Goal: Task Accomplishment & Management: Manage account settings

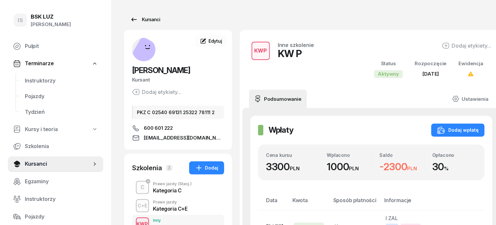
click at [139, 18] on div "Kursanci" at bounding box center [145, 20] width 30 height 8
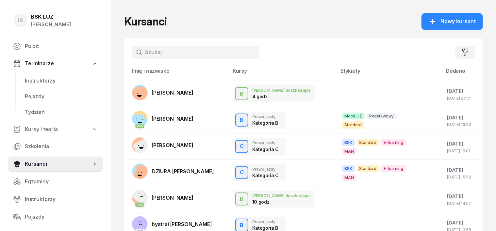
click at [170, 50] on input "text" at bounding box center [195, 52] width 127 height 13
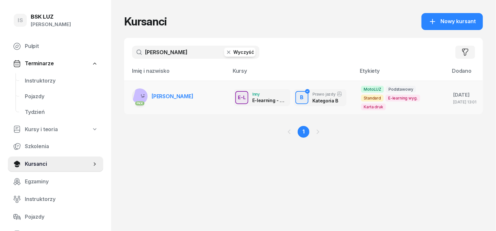
type input "[PERSON_NAME]"
click at [186, 93] on td "PKK [PERSON_NAME]" at bounding box center [176, 98] width 104 height 34
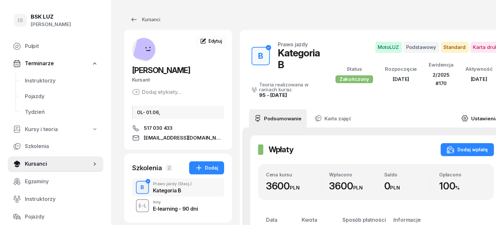
click at [477, 109] on link "Ustawienia" at bounding box center [479, 118] width 47 height 18
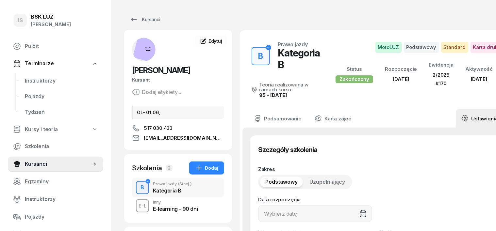
type input "[DATE]"
type input "62530"
type input "78148"
type input "85133"
type input "89122"
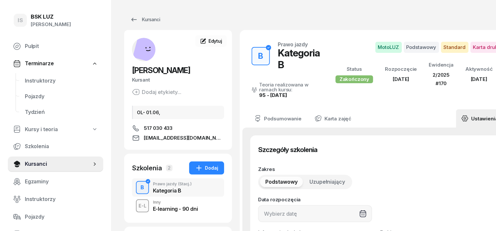
type input "170"
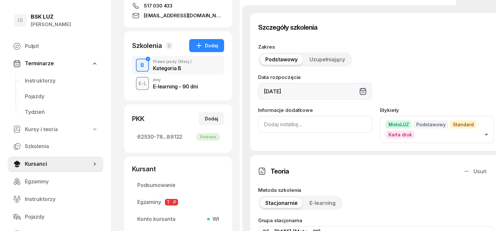
click at [258, 125] on input at bounding box center [315, 124] width 114 height 17
drag, startPoint x: 280, startPoint y: 124, endPoint x: 249, endPoint y: 141, distance: 34.9
click at [258, 141] on div "Informacje dodatkowe ZAŚW. NR" at bounding box center [315, 126] width 114 height 36
click at [289, 125] on input "ZAŚW. NR" at bounding box center [315, 124] width 114 height 17
click at [288, 125] on input "ZAŚW. NR" at bounding box center [315, 124] width 114 height 17
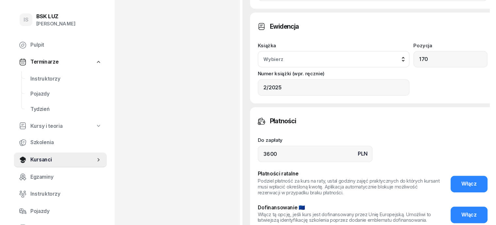
scroll to position [571, 0]
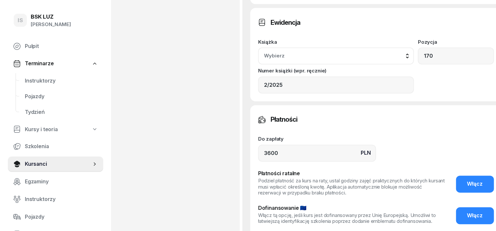
type input "ZAŚW. NR 201/2025"
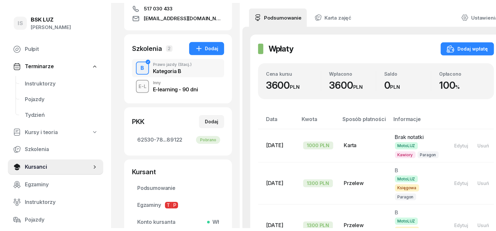
scroll to position [0, 0]
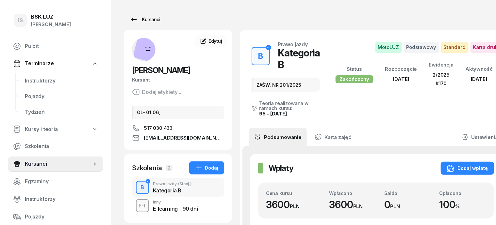
click at [136, 19] on div "Kursanci" at bounding box center [145, 20] width 30 height 8
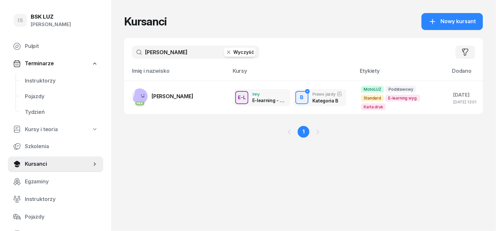
click at [227, 51] on button "Wyczyść" at bounding box center [239, 52] width 31 height 9
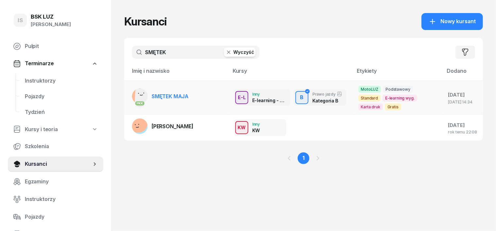
type input "SMĘTEK"
click at [211, 96] on td "PKK SMĘTEK MAJA" at bounding box center [176, 98] width 104 height 34
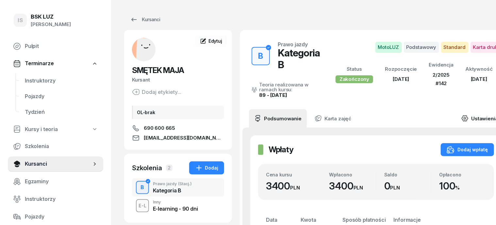
click at [474, 109] on link "Ustawienia" at bounding box center [479, 118] width 47 height 18
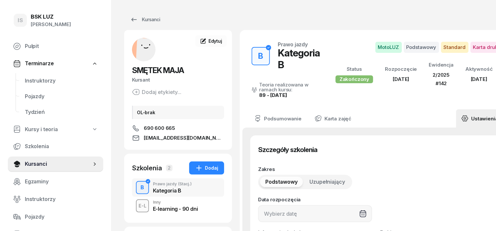
type input "[DATE]"
type input "142"
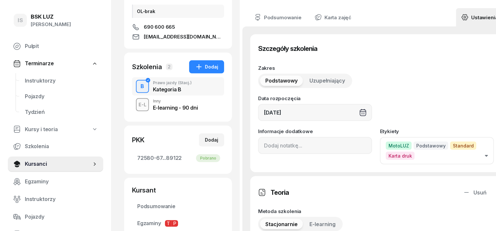
scroll to position [122, 0]
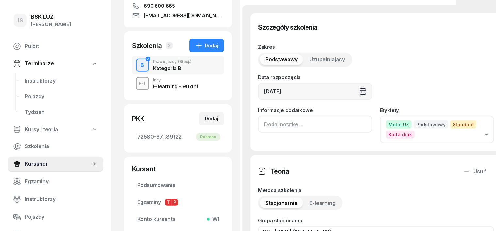
click at [258, 128] on input at bounding box center [315, 124] width 114 height 17
paste input "ZAŚW. NR"
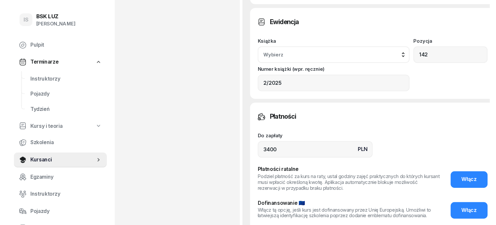
scroll to position [611, 0]
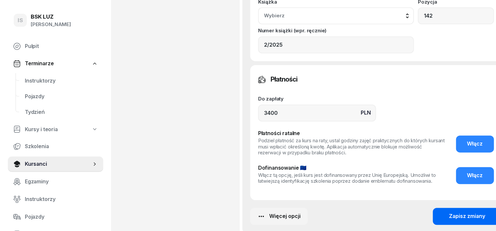
type input "ZAŚW. NR 206/2025"
click at [460, 213] on div "Zapisz zmiany" at bounding box center [467, 217] width 36 height 8
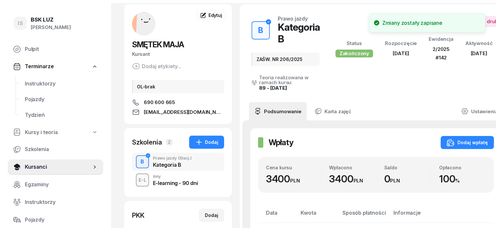
scroll to position [0, 0]
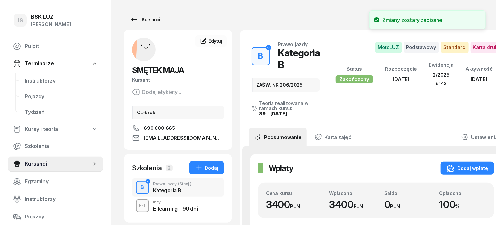
click at [137, 17] on div "Kursanci" at bounding box center [145, 20] width 30 height 8
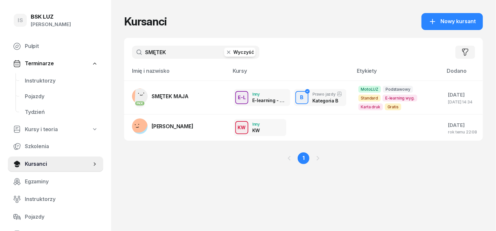
click at [230, 50] on button "Wyczyść" at bounding box center [239, 52] width 31 height 9
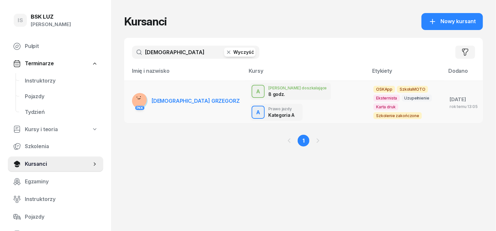
type input "[DEMOGRAPHIC_DATA]"
click at [197, 96] on td "PKK [DEMOGRAPHIC_DATA] GRZEGORZ" at bounding box center [184, 102] width 121 height 42
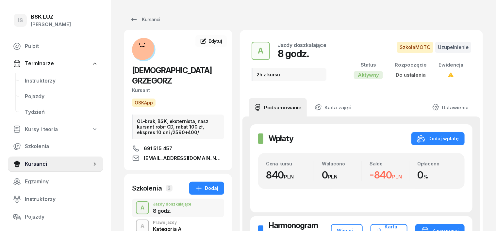
click at [153, 224] on div "Kategoria A" at bounding box center [167, 229] width 29 height 5
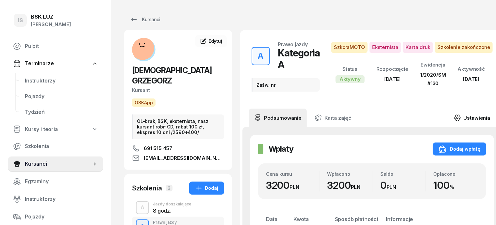
click at [474, 118] on link "Ustawienia" at bounding box center [471, 118] width 47 height 18
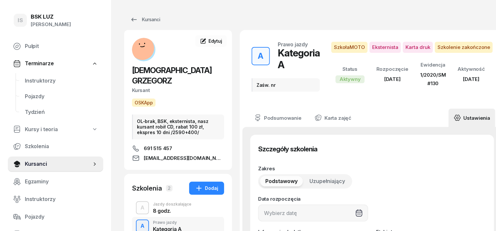
type input "[DATE]"
type input "Zaśw. nr"
type input "20"
type input "72270"
type input "90271"
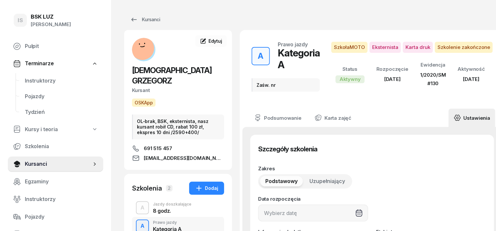
type input "01183"
type input "89114"
type input "130"
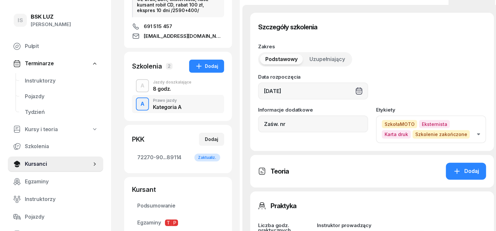
scroll to position [122, 0]
click at [278, 125] on input "Zaśw. nr" at bounding box center [313, 123] width 110 height 17
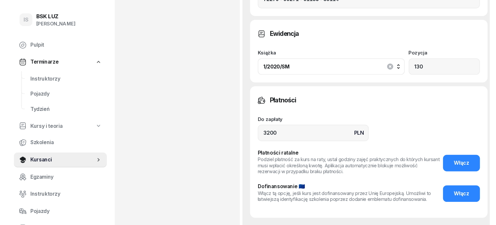
scroll to position [501, 0]
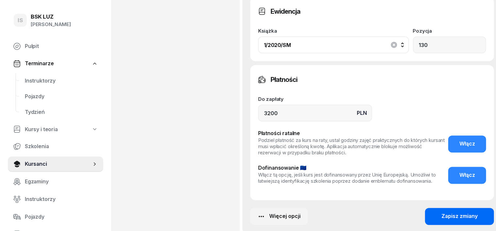
type input "Zaśw. nr 5/2025"
click at [446, 213] on div "Zapisz zmiany" at bounding box center [459, 217] width 36 height 8
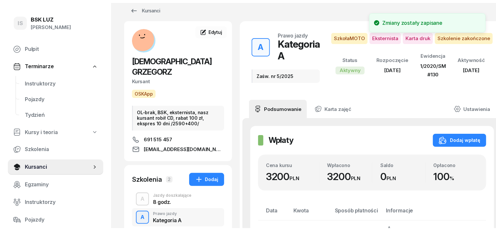
scroll to position [0, 0]
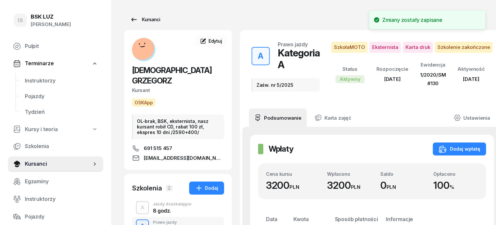
click at [137, 20] on div "Kursanci" at bounding box center [145, 20] width 30 height 8
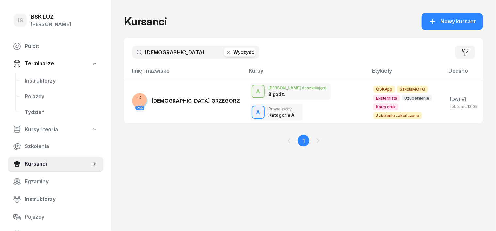
click at [224, 51] on button "Wyczyść" at bounding box center [239, 52] width 31 height 9
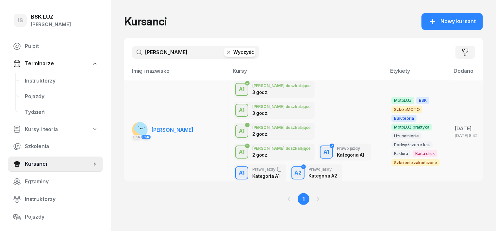
type input "[PERSON_NAME]"
click at [171, 127] on span "[PERSON_NAME]" at bounding box center [172, 130] width 42 height 7
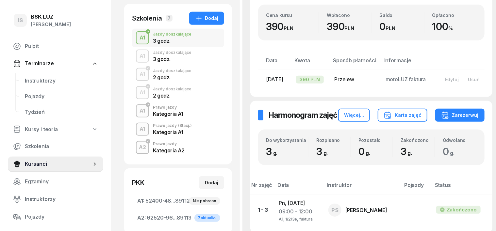
scroll to position [163, 0]
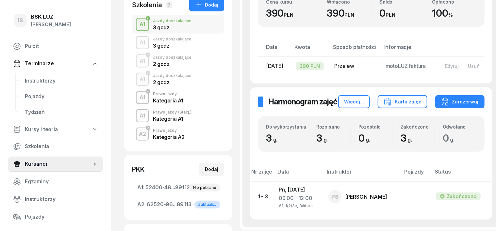
click at [153, 129] on div "Prawo jazdy" at bounding box center [169, 131] width 32 height 4
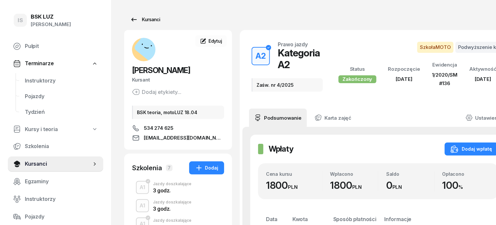
click at [141, 20] on div "Kursanci" at bounding box center [145, 20] width 30 height 8
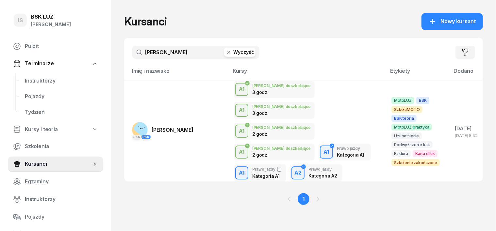
click at [229, 52] on button "Wyczyść" at bounding box center [239, 52] width 31 height 9
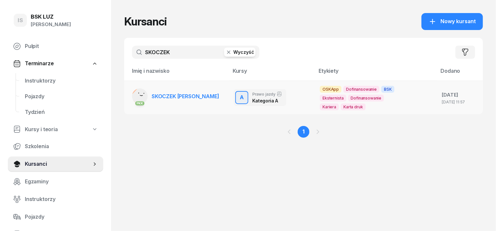
type input "SKOCZEK"
click at [181, 95] on span "SKOCZEK [PERSON_NAME]" at bounding box center [185, 96] width 68 height 7
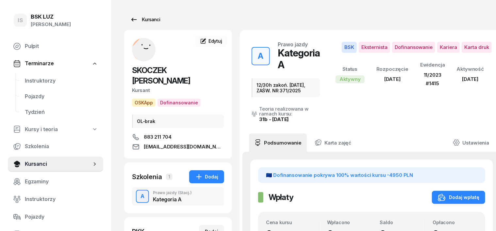
click at [143, 17] on div "Kursanci" at bounding box center [145, 20] width 30 height 8
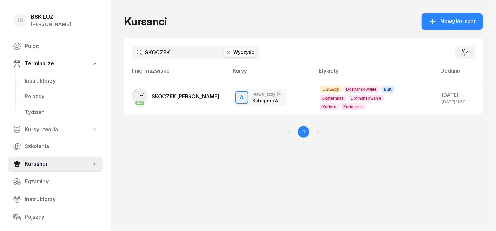
click at [227, 52] on button "Wyczyść" at bounding box center [239, 52] width 31 height 9
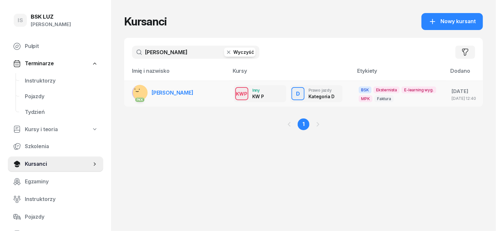
type input "[PERSON_NAME]"
click at [181, 88] on link "PKK [PERSON_NAME]" at bounding box center [162, 93] width 61 height 16
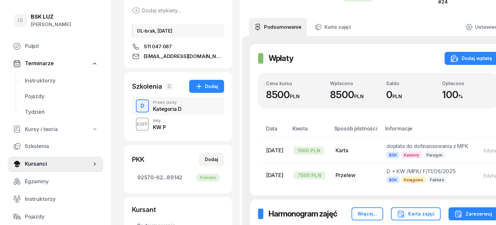
scroll to position [82, 33]
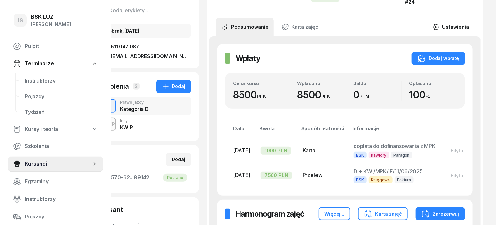
click at [472, 18] on link "Ustawienia" at bounding box center [450, 27] width 47 height 18
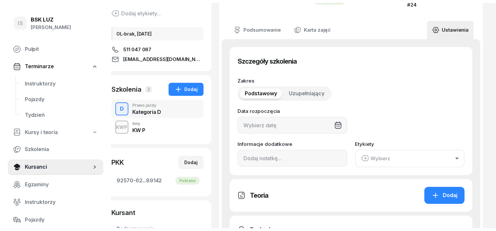
scroll to position [82, 0]
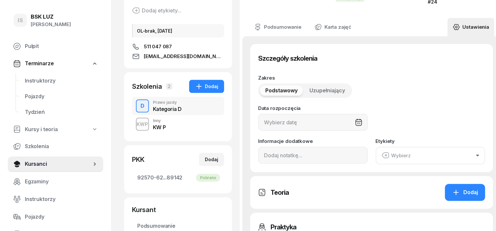
type input "[DATE]"
type input "60"
type input "92570"
type input "62230"
type input "03543"
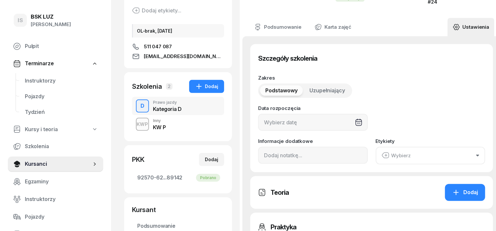
type input "89142"
type input "24"
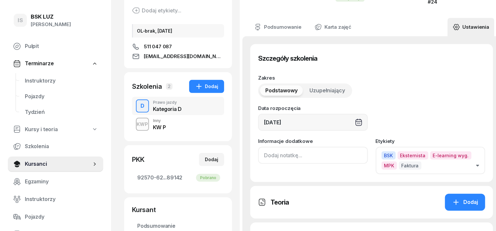
click at [258, 159] on input at bounding box center [313, 155] width 110 height 17
paste input "ZAŚW. NR"
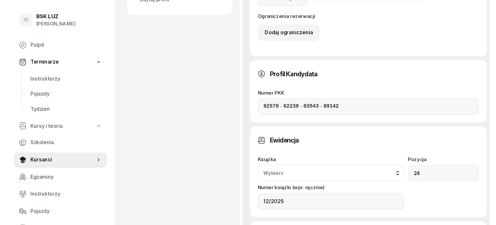
scroll to position [449, 0]
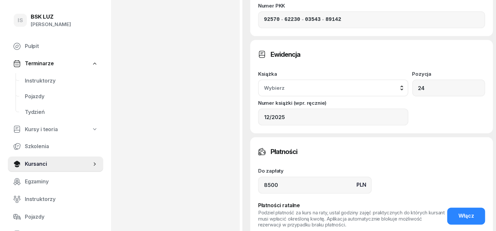
type input "ZAŚW. NR 370/2025"
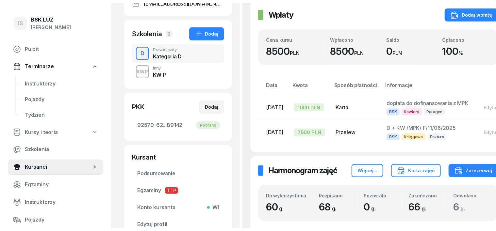
scroll to position [0, 0]
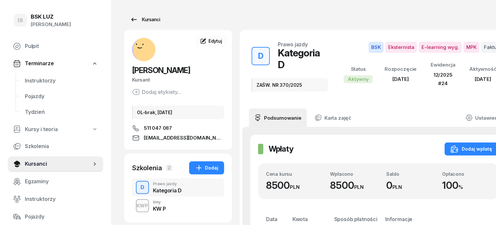
click at [140, 17] on div "Kursanci" at bounding box center [145, 20] width 30 height 8
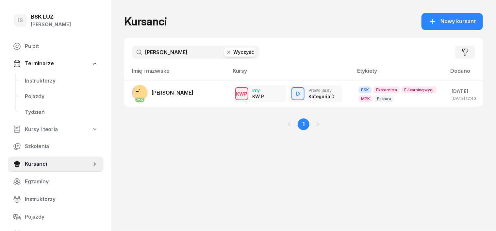
click at [227, 51] on button "Wyczyść" at bounding box center [239, 52] width 31 height 9
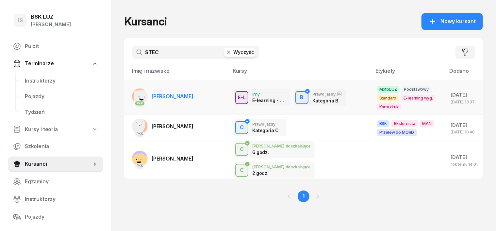
type input "STEC"
click at [173, 93] on span "[PERSON_NAME]" at bounding box center [172, 96] width 42 height 7
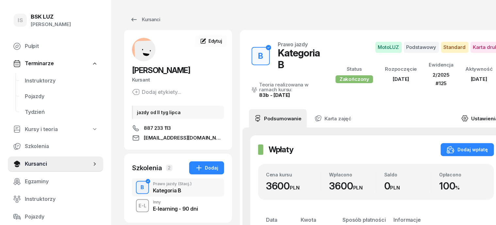
click at [474, 109] on link "Ustawienia" at bounding box center [479, 118] width 47 height 18
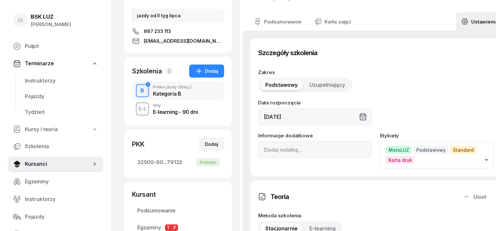
scroll to position [122, 0]
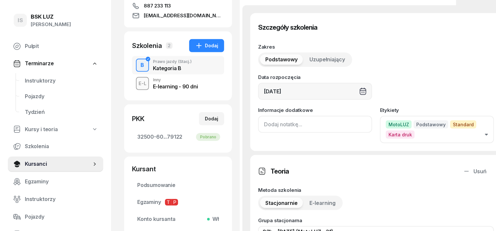
click at [258, 124] on input at bounding box center [315, 124] width 114 height 17
paste input "ZAŚW. NR"
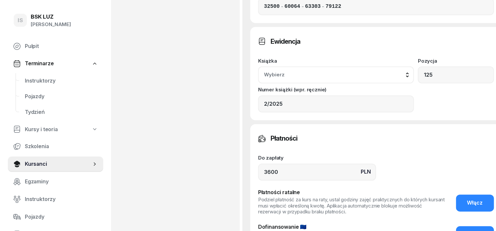
scroll to position [611, 0]
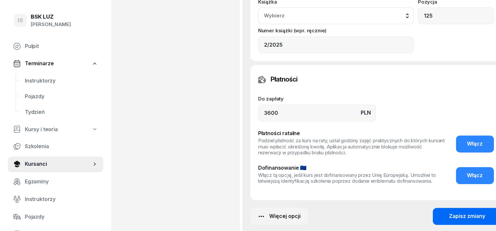
type input "ZAŚW. NR 200/2025"
click at [455, 213] on div "Zapisz zmiany" at bounding box center [467, 217] width 36 height 8
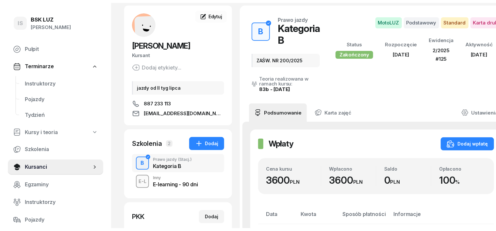
scroll to position [0, 0]
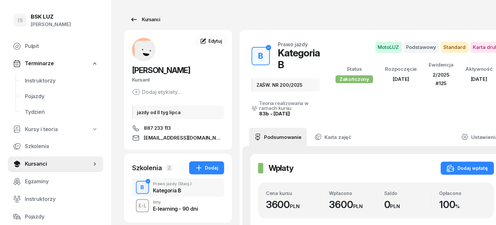
click at [137, 19] on div "Kursanci" at bounding box center [145, 20] width 30 height 8
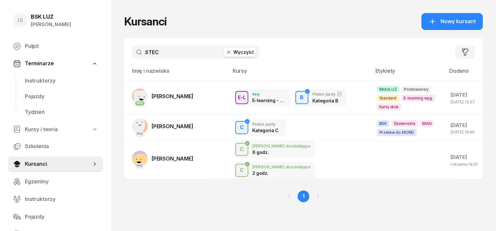
click at [234, 52] on button "Wyczyść" at bounding box center [239, 52] width 31 height 9
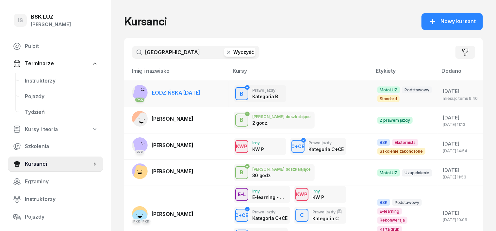
type input "[GEOGRAPHIC_DATA]"
click at [177, 93] on span "ŁODZIŃSKA [DATE]" at bounding box center [175, 92] width 49 height 7
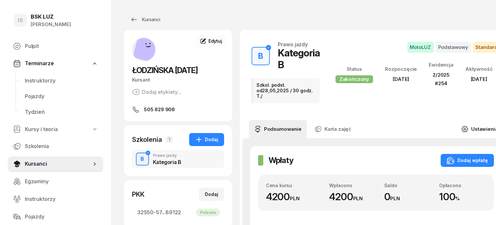
click at [475, 122] on link "Ustawienia" at bounding box center [479, 129] width 47 height 18
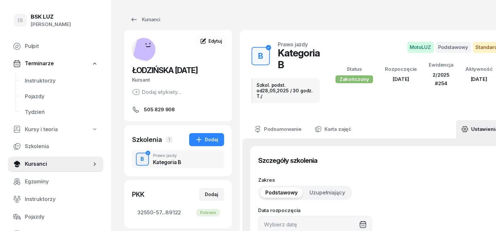
type input "[DATE]"
type input "Szkol. podst. od28,05,2025 / 30 godz. T./"
type input "254"
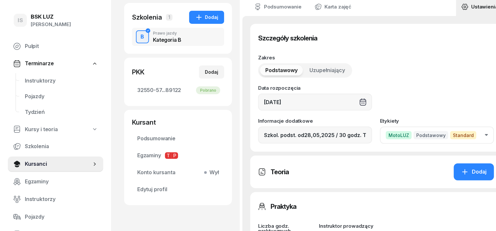
scroll to position [163, 0]
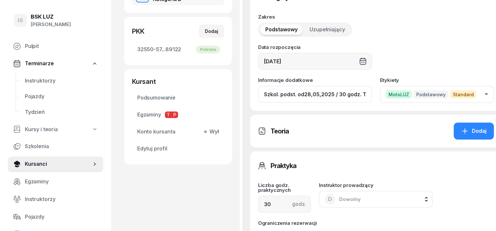
click at [313, 90] on input "Szkol. podst. od28,05,2025 / 30 godz. T./" at bounding box center [315, 94] width 114 height 17
drag, startPoint x: 337, startPoint y: 90, endPoint x: 325, endPoint y: 95, distance: 13.6
click at [325, 95] on input "Szkol. podst. od28,05,25 / 30 godz. T./" at bounding box center [315, 94] width 114 height 17
click at [325, 90] on input "Szkol. podst. od28,05,25 / 30H. T./" at bounding box center [315, 94] width 114 height 17
drag, startPoint x: 336, startPoint y: 89, endPoint x: 341, endPoint y: 90, distance: 4.9
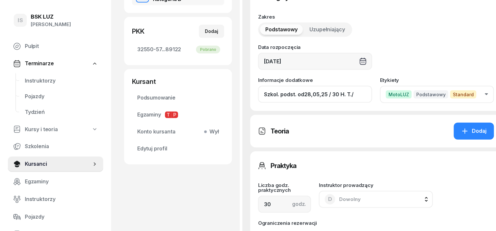
click at [341, 90] on input "Szkol. podst. od28,05,25 / 30 H. T./" at bounding box center [315, 94] width 114 height 17
paste input "ZAŚW. NR"
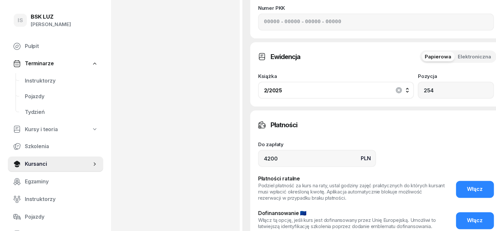
scroll to position [497, 0]
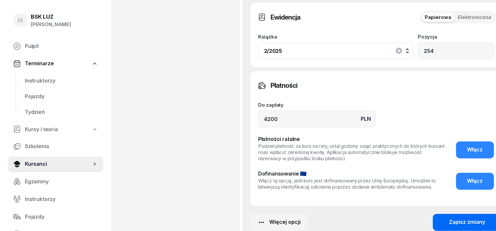
type input "Szkol. podst. od28,05,25 / 30 H. T, ZAŚW. NR 202/2025"
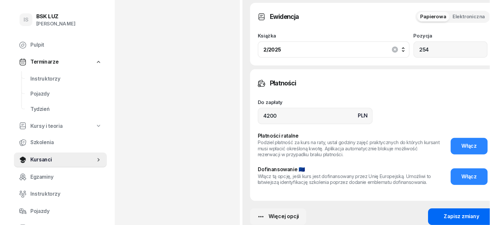
scroll to position [0, 0]
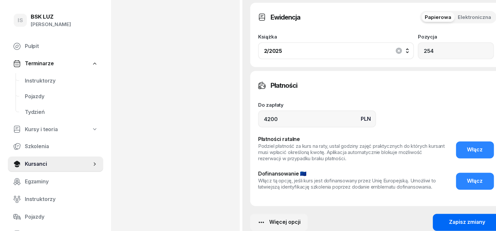
click at [453, 218] on div "Zapisz zmiany" at bounding box center [467, 222] width 36 height 8
